Goal: Task Accomplishment & Management: Manage account settings

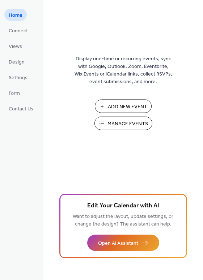
click at [134, 122] on span "Manage Events" at bounding box center [128, 124] width 41 height 8
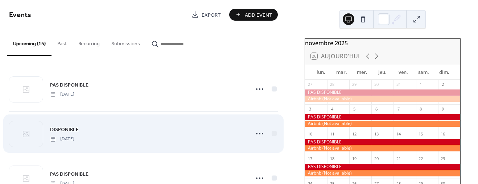
scroll to position [54, 0]
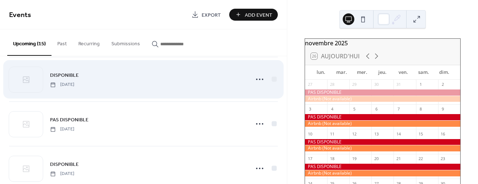
click at [127, 83] on div "DISPONIBLE Monday, December 1, 2025" at bounding box center [147, 79] width 195 height 16
click at [257, 79] on icon at bounding box center [260, 80] width 12 height 12
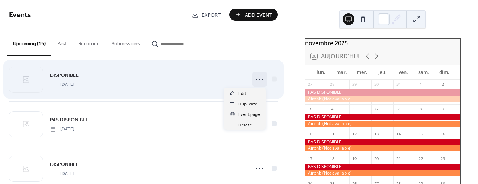
click at [149, 82] on div "DISPONIBLE Monday, December 1, 2025" at bounding box center [147, 79] width 195 height 16
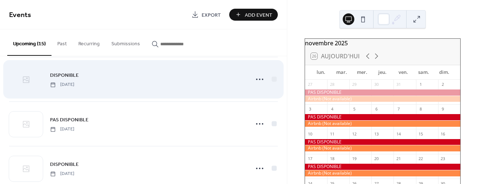
click at [29, 79] on icon at bounding box center [26, 79] width 9 height 9
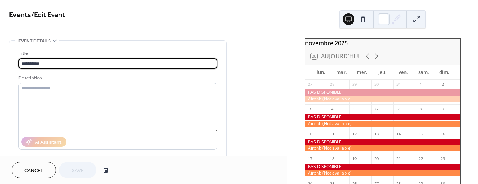
click at [304, 17] on div "novembre 2025 26 Aujourd'hui lun. mar. mer. jeu. ven. sam. dim. 27 28 29 30 31 …" at bounding box center [382, 92] width 191 height 184
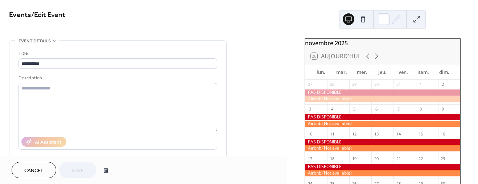
scroll to position [272, 0]
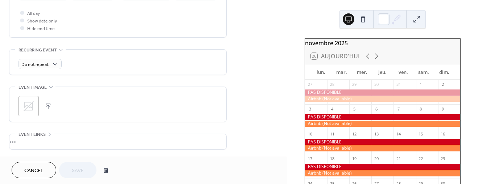
click at [37, 168] on span "Cancel" at bounding box center [33, 171] width 19 height 8
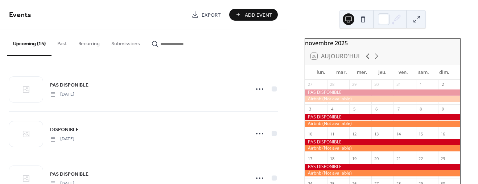
click at [368, 59] on icon at bounding box center [367, 56] width 9 height 9
click at [367, 59] on icon at bounding box center [367, 56] width 9 height 9
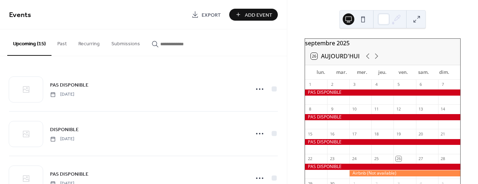
click at [325, 96] on div at bounding box center [382, 93] width 155 height 6
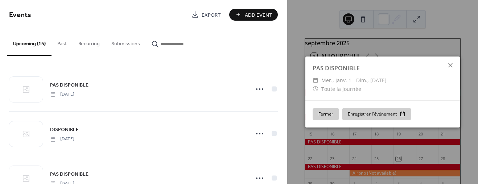
click at [450, 65] on icon at bounding box center [450, 65] width 4 height 4
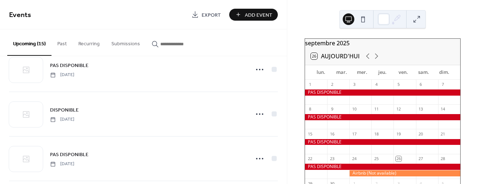
scroll to position [54, 0]
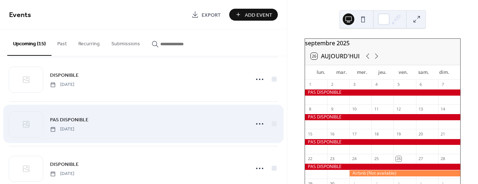
click at [62, 127] on span "Monday, December 8, 2025" at bounding box center [62, 129] width 24 height 7
click at [53, 116] on span "PAS DISPONIBLE" at bounding box center [69, 120] width 38 height 8
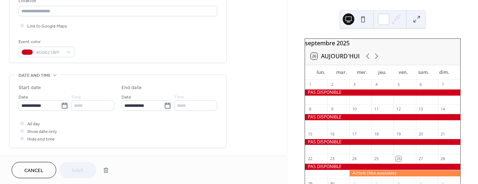
scroll to position [163, 0]
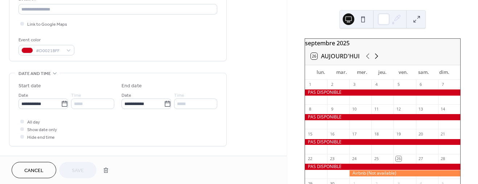
click at [375, 59] on icon at bounding box center [376, 56] width 9 height 9
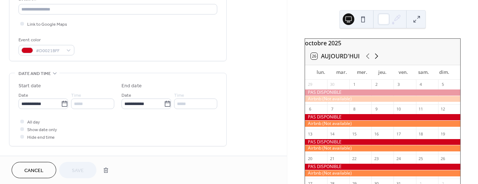
click at [375, 59] on icon at bounding box center [376, 56] width 9 height 9
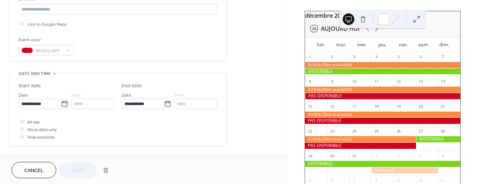
scroll to position [82, 0]
